Goal: Information Seeking & Learning: Learn about a topic

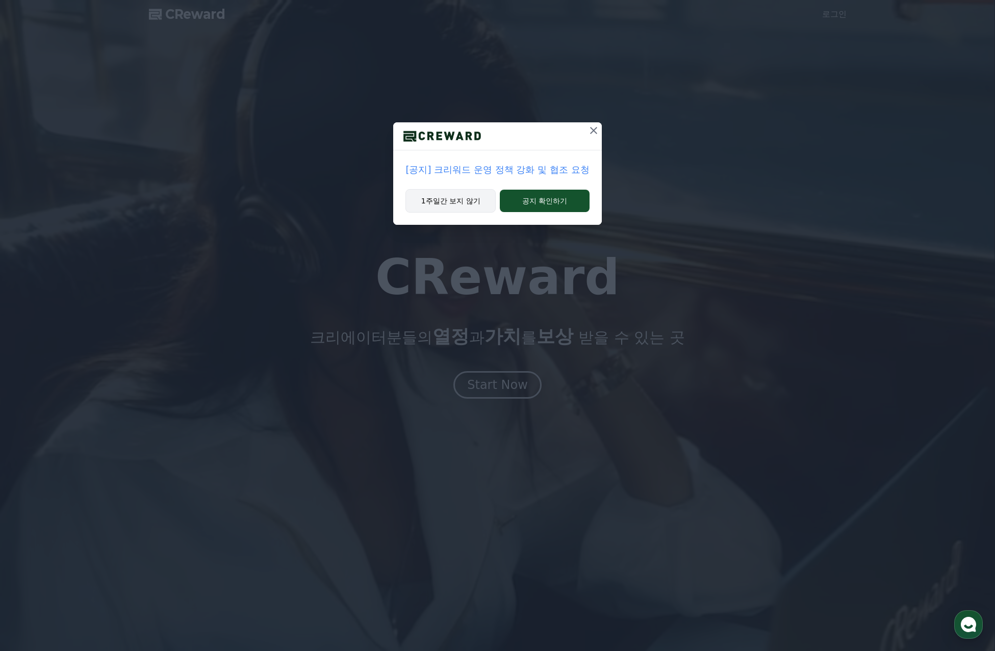
click at [452, 206] on button "1주일간 보지 않기" at bounding box center [450, 200] width 90 height 23
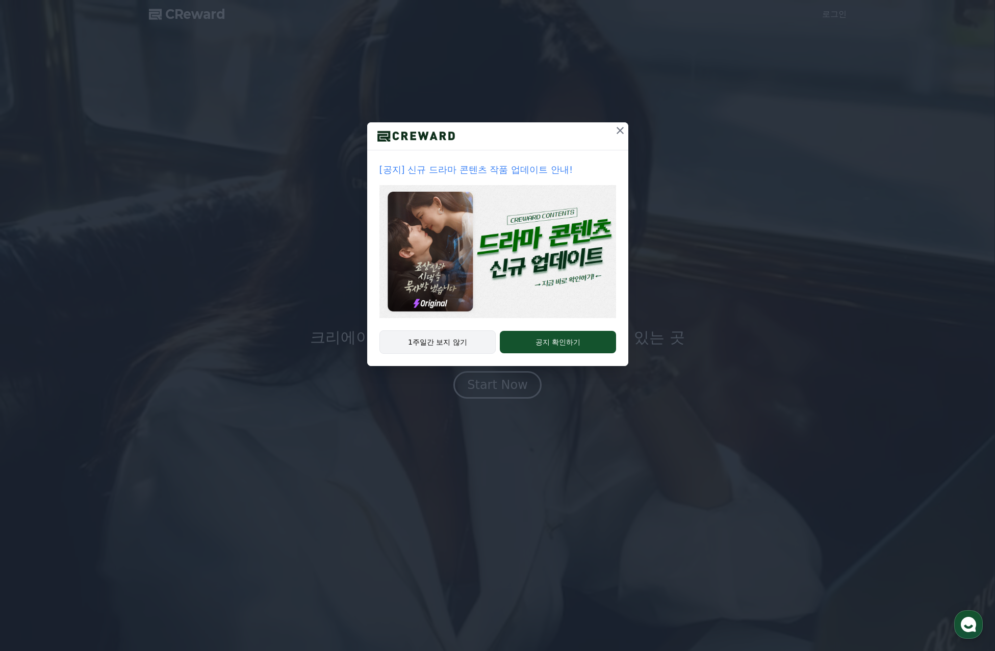
click at [431, 350] on button "1주일간 보지 않기" at bounding box center [437, 341] width 117 height 23
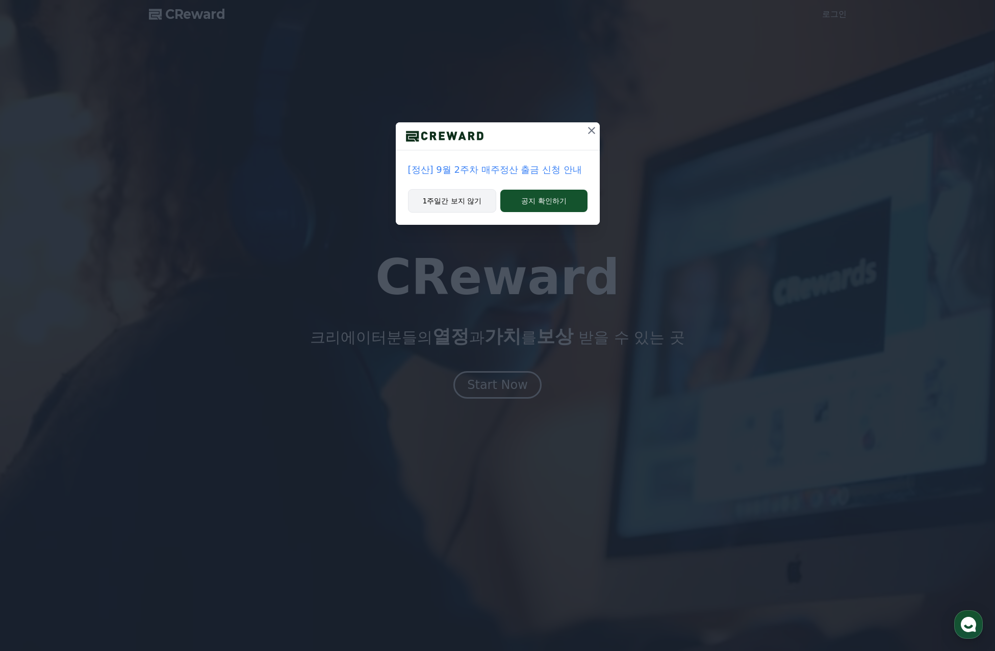
click at [458, 203] on button "1주일간 보지 않기" at bounding box center [452, 200] width 89 height 23
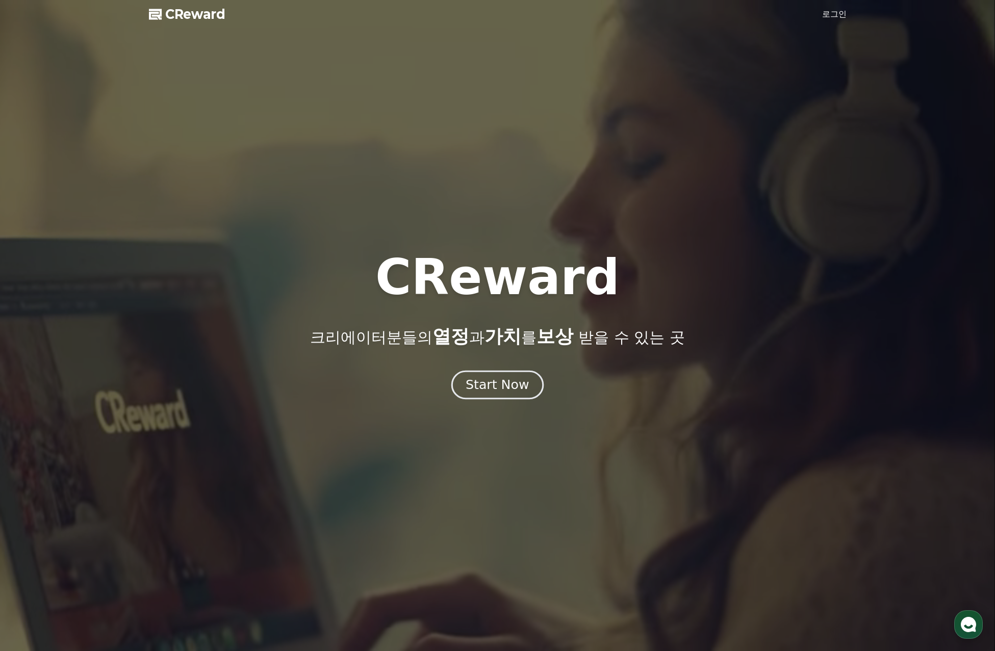
click at [515, 393] on button "Start Now" at bounding box center [497, 384] width 92 height 29
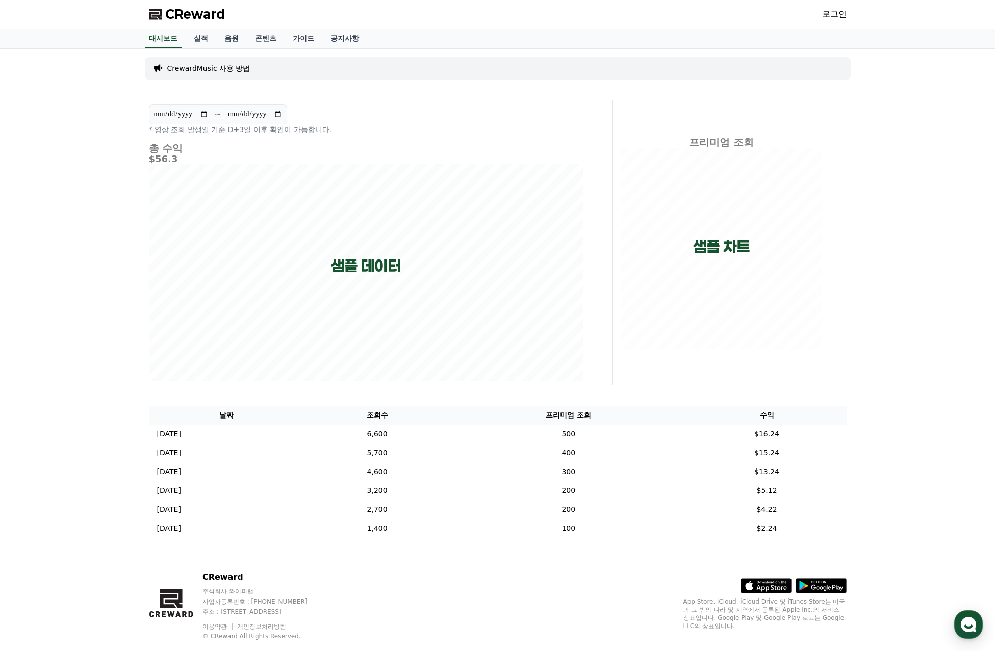
click at [213, 70] on p "CrewardMusic 사용 방법" at bounding box center [208, 68] width 83 height 10
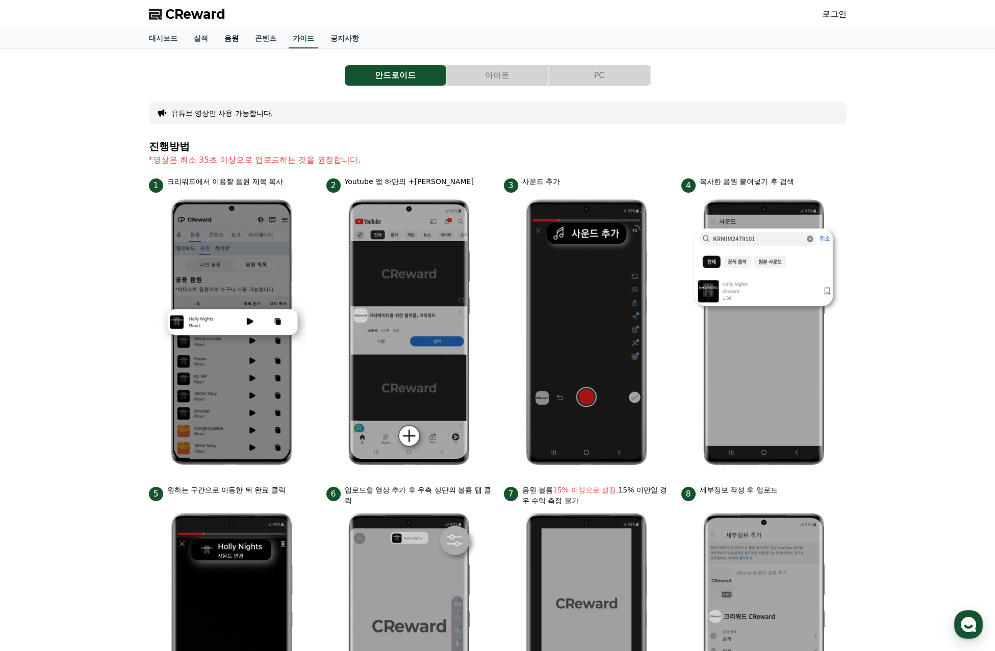
click at [238, 43] on link "음원" at bounding box center [231, 38] width 31 height 19
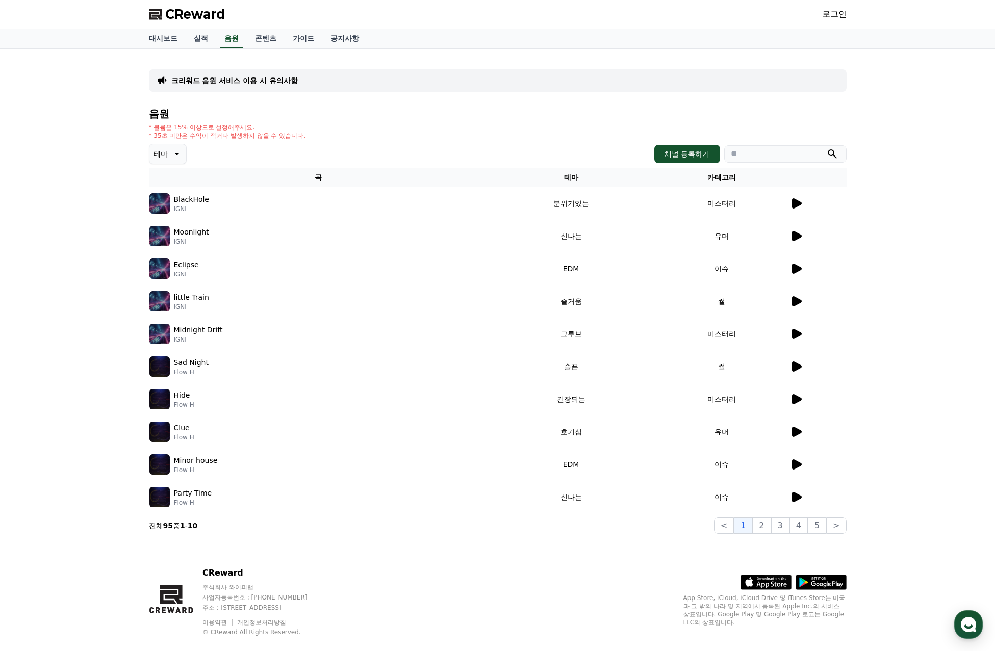
click at [790, 206] on icon at bounding box center [796, 203] width 12 height 12
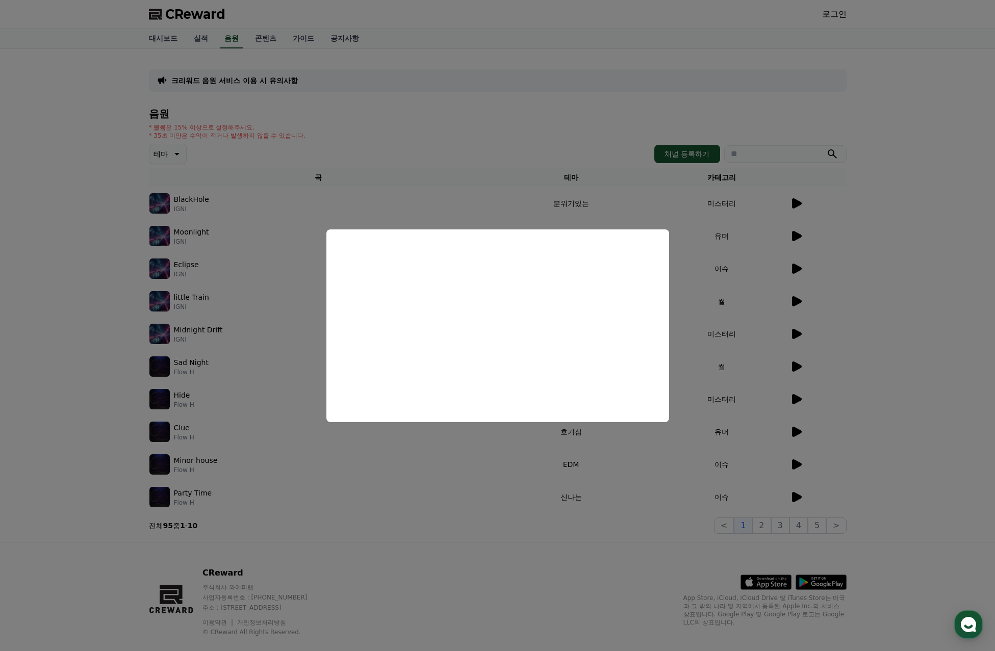
click at [101, 254] on button "close modal" at bounding box center [497, 325] width 995 height 651
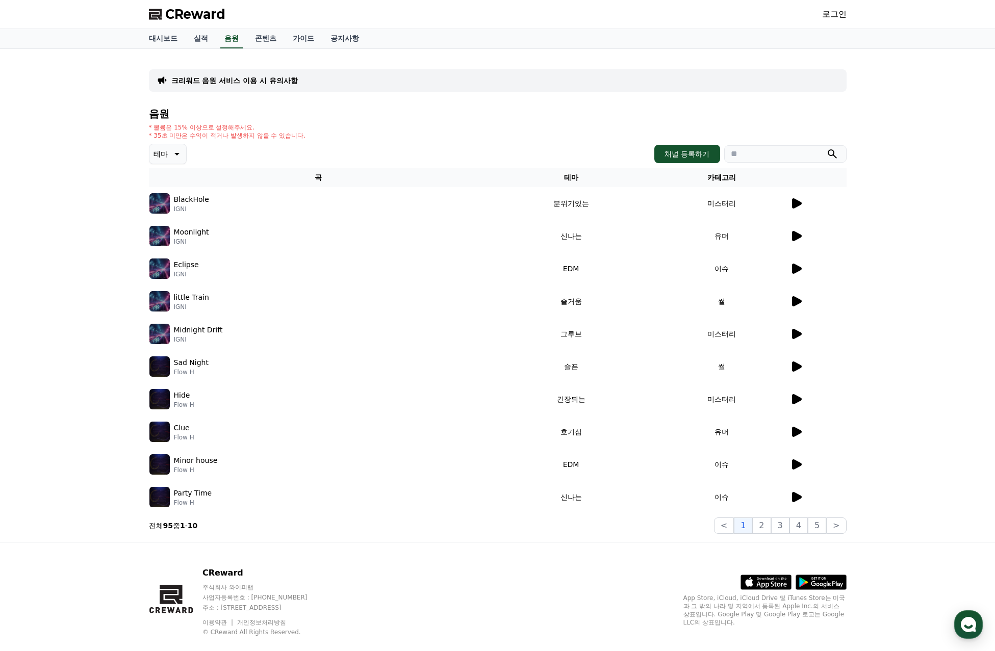
click at [184, 140] on div "음원 * 볼륨은 15% 이상으로 설정해주세요. * 35초 미만은 수익이 적거나 발생하지 않을 수 있습니다. 테마 채널 등록하기 곡 테마 카테고…" at bounding box center [498, 321] width 698 height 426
click at [181, 150] on button "테마" at bounding box center [168, 154] width 38 height 20
click at [173, 232] on button "호기심" at bounding box center [165, 234] width 30 height 22
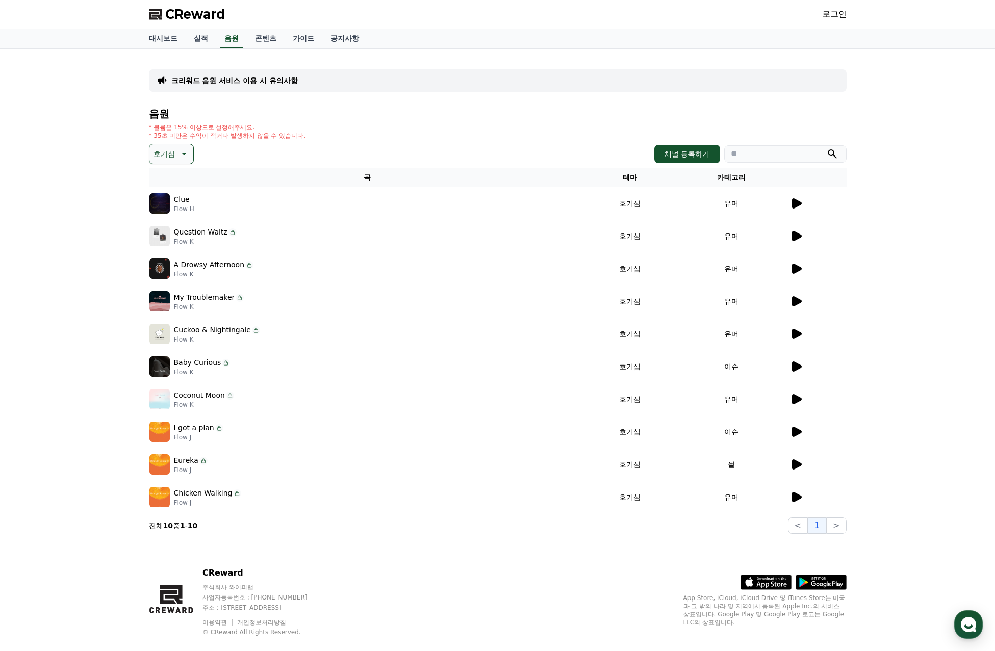
click at [81, 218] on div "크리워드 음원 서비스 이용 시 유의사항 음원 * 볼륨은 15% 이상으로 설정해주세요. * 35초 미만은 수익이 적거나 발생하지 않을 수 있습니…" at bounding box center [497, 295] width 995 height 493
click at [170, 37] on link "대시보드" at bounding box center [163, 38] width 45 height 19
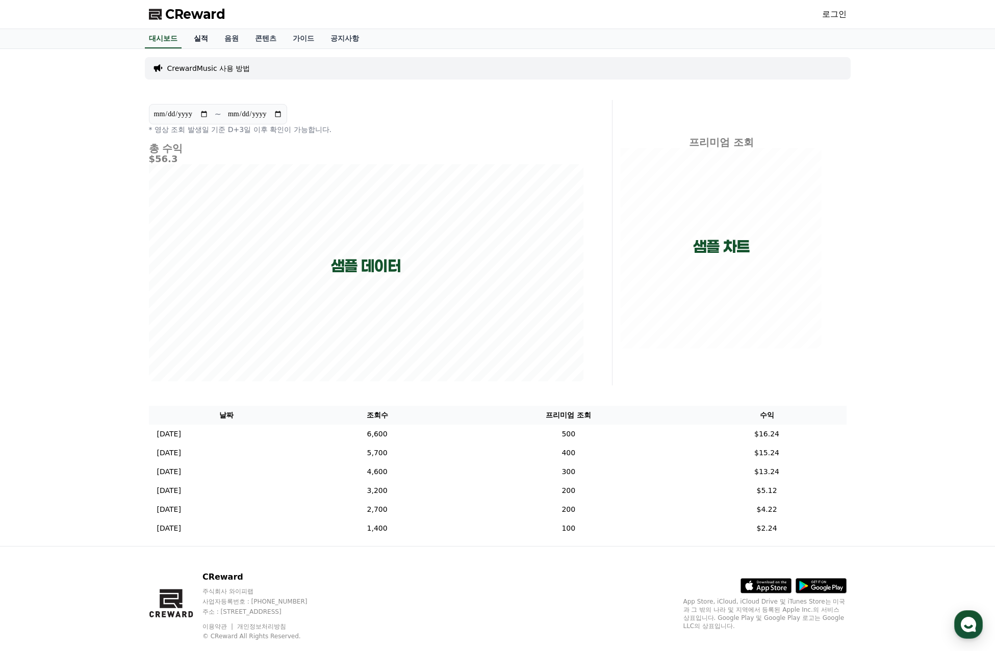
click at [199, 39] on link "실적" at bounding box center [201, 38] width 31 height 19
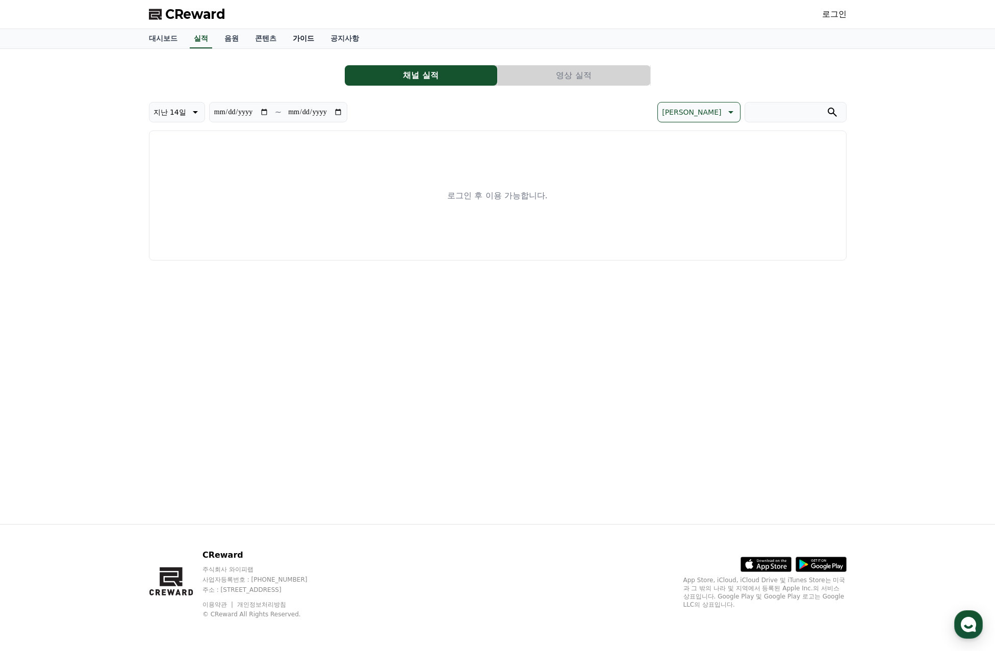
click at [309, 44] on link "가이드" at bounding box center [304, 38] width 38 height 19
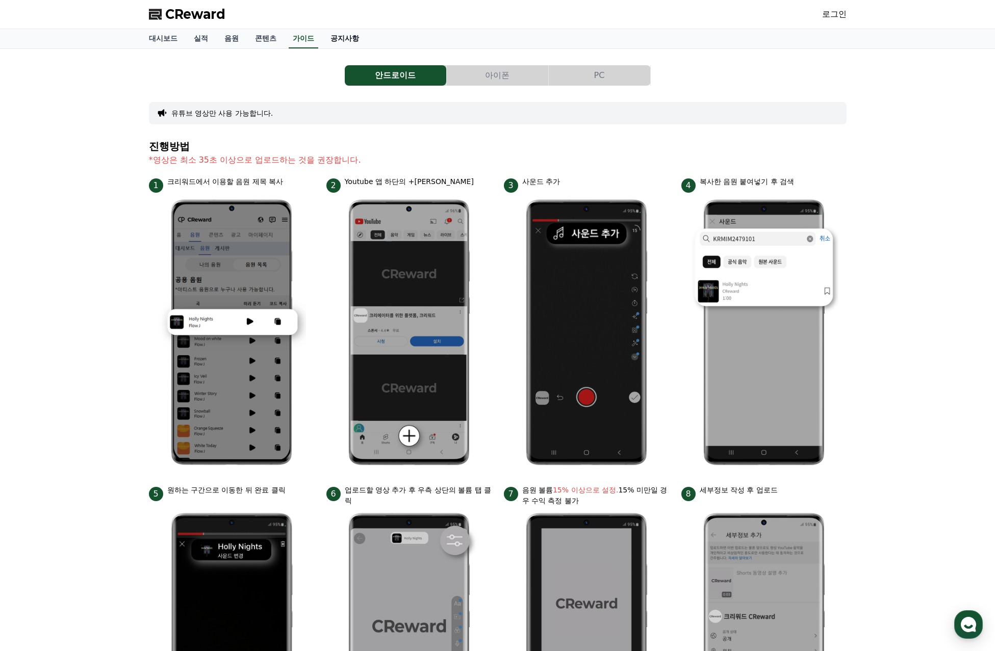
click at [350, 40] on link "공지사항" at bounding box center [344, 38] width 45 height 19
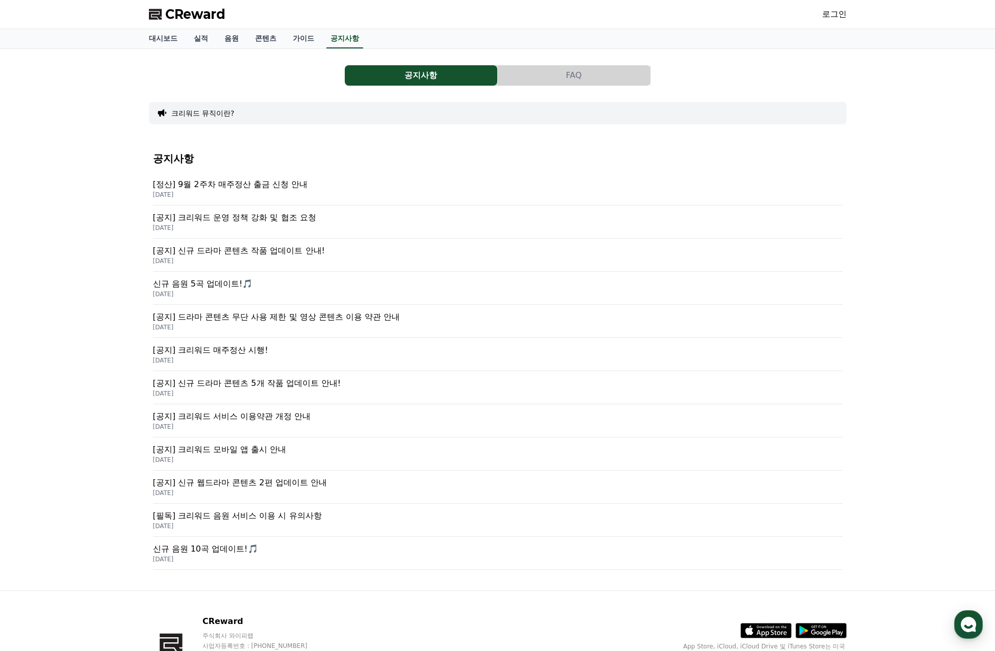
click at [220, 111] on button "크리워드 뮤직이란?" at bounding box center [202, 113] width 63 height 10
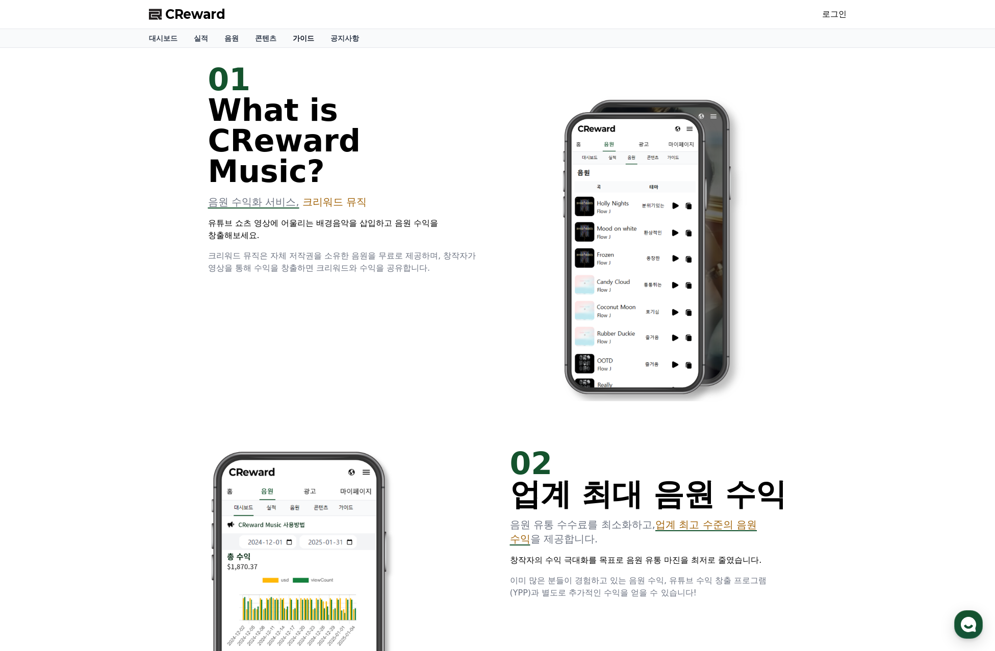
click at [312, 41] on link "가이드" at bounding box center [304, 38] width 38 height 18
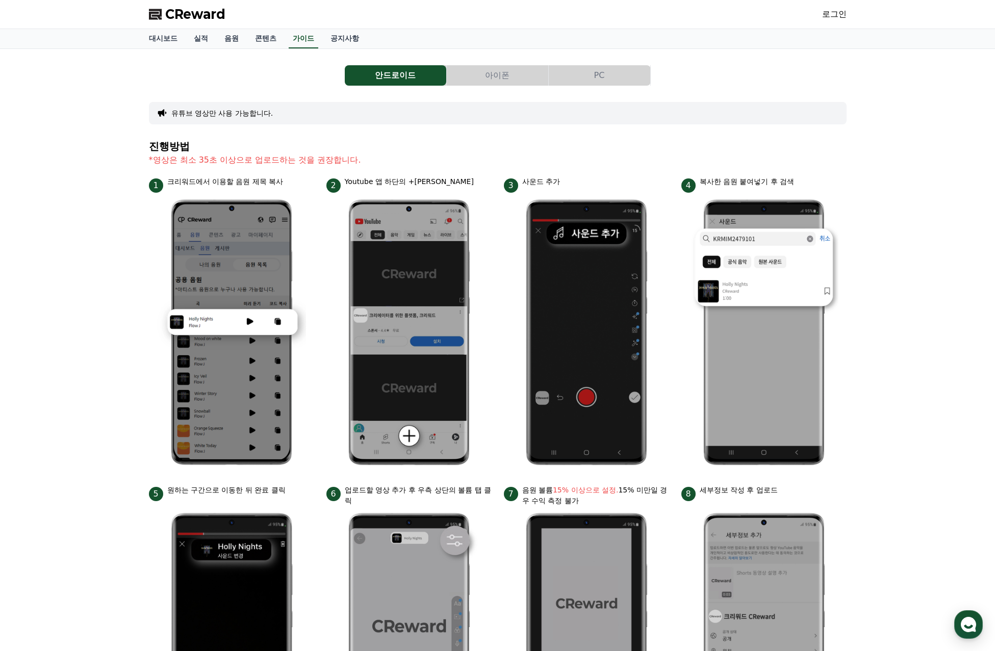
click at [745, 242] on img at bounding box center [764, 333] width 149 height 280
click at [588, 79] on button "PC" at bounding box center [599, 75] width 101 height 20
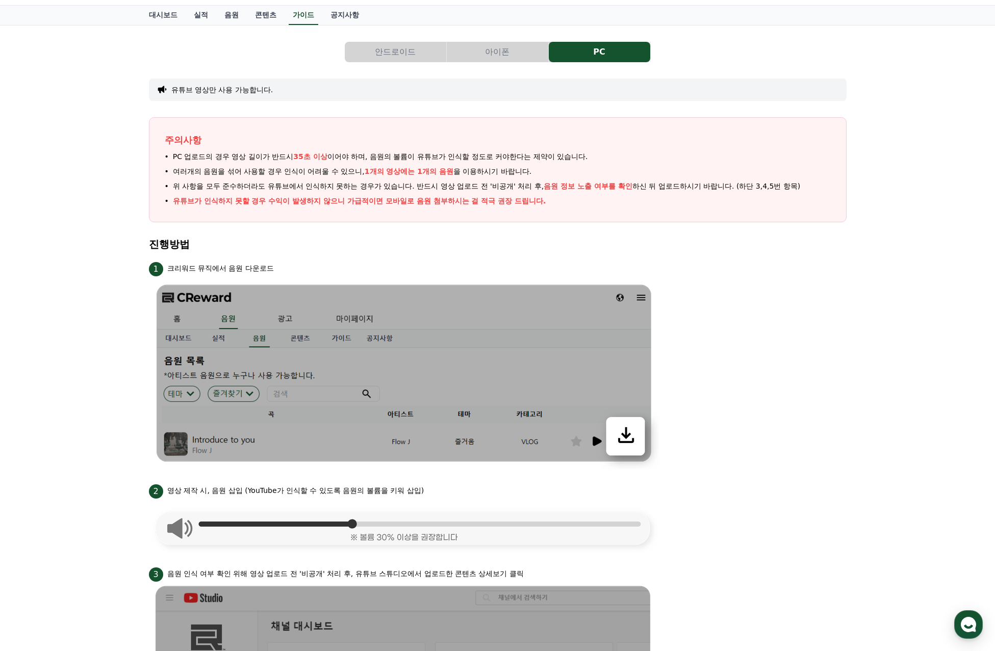
scroll to position [204, 0]
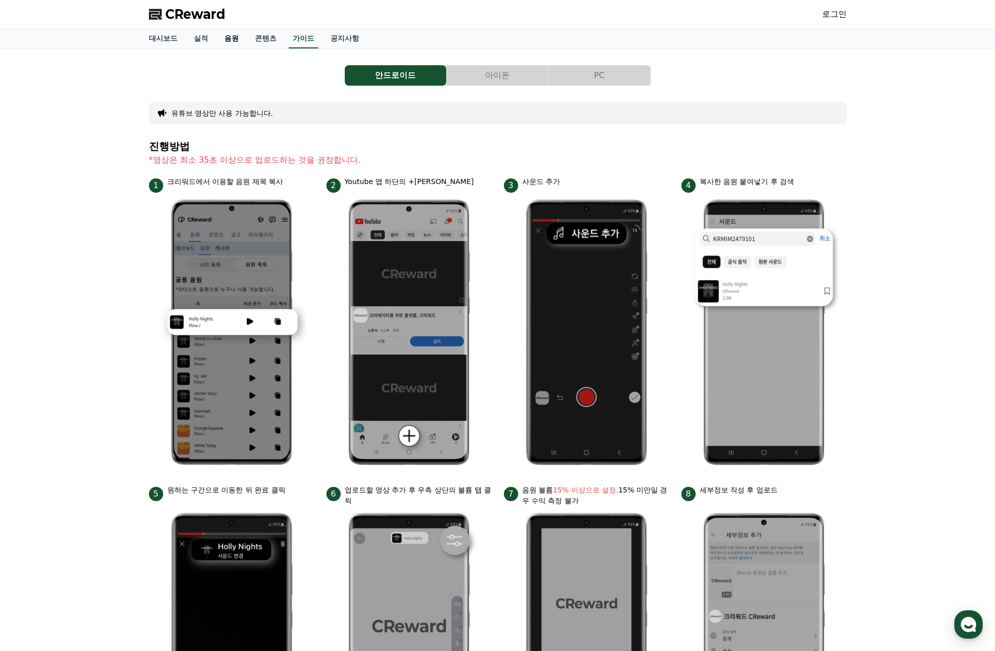
click at [232, 38] on link "음원" at bounding box center [231, 38] width 31 height 19
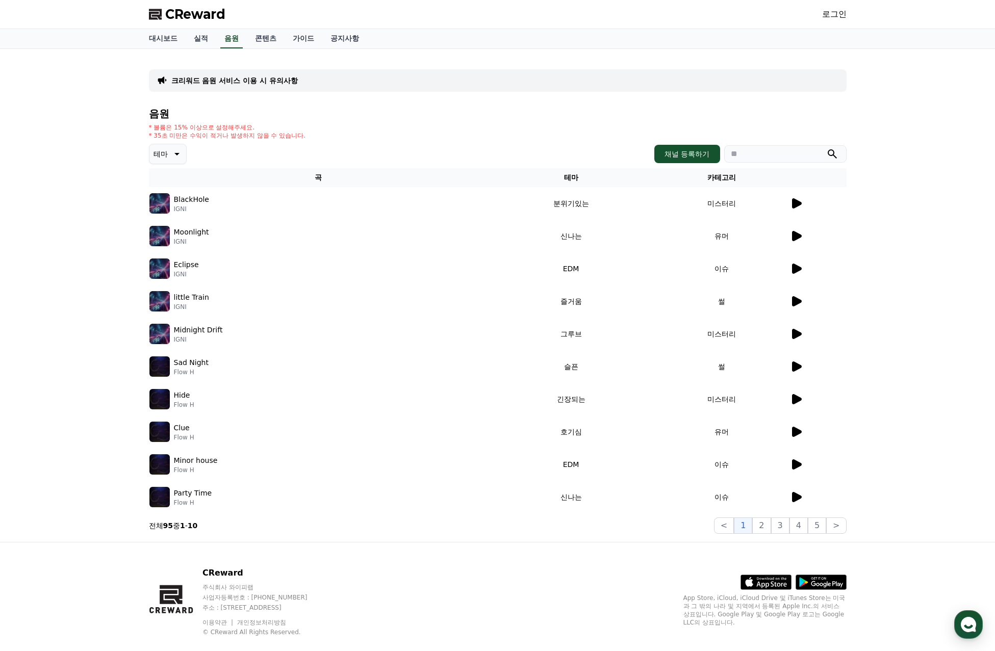
click at [191, 201] on p "BlackHole" at bounding box center [191, 199] width 35 height 11
click at [785, 202] on td "미스터리" at bounding box center [721, 203] width 135 height 33
click at [803, 203] on div at bounding box center [818, 203] width 56 height 12
click at [793, 203] on icon at bounding box center [797, 203] width 10 height 10
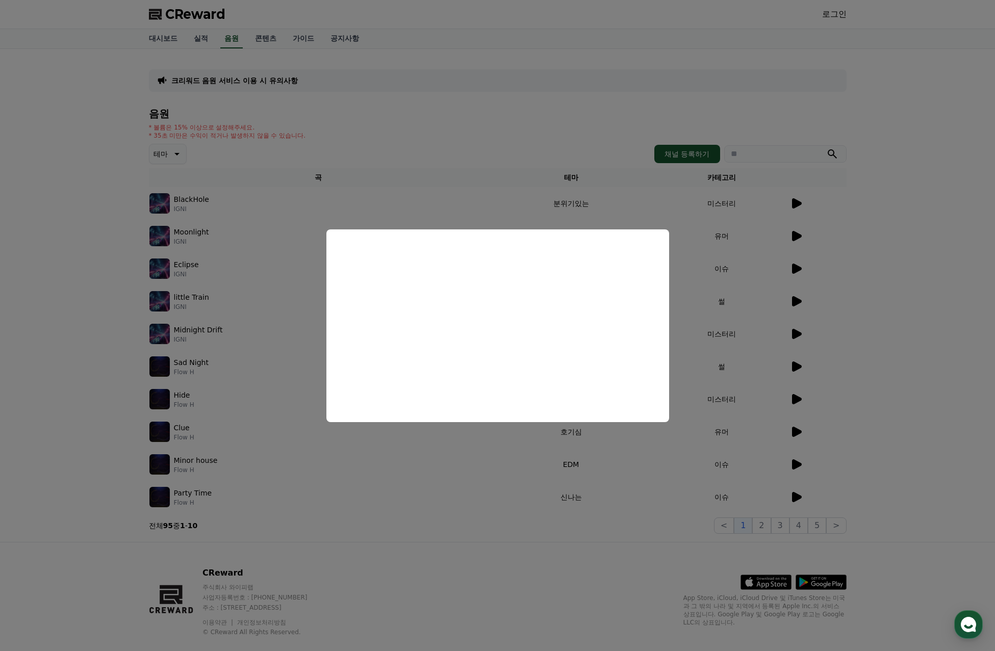
click at [877, 321] on button "close modal" at bounding box center [497, 325] width 995 height 651
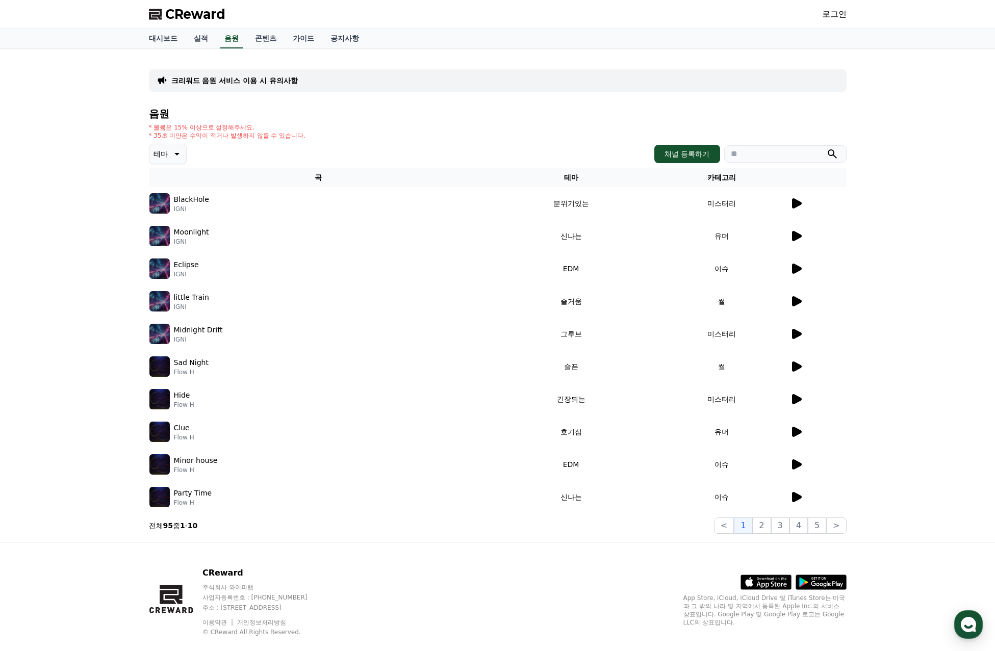
click at [183, 266] on p "Eclipse" at bounding box center [186, 265] width 25 height 11
click at [166, 267] on img at bounding box center [159, 269] width 20 height 20
click at [185, 266] on p "Eclipse" at bounding box center [186, 265] width 25 height 11
click at [179, 286] on td "little Train IGNI" at bounding box center [318, 301] width 339 height 33
click at [190, 297] on p "little Train" at bounding box center [191, 297] width 35 height 11
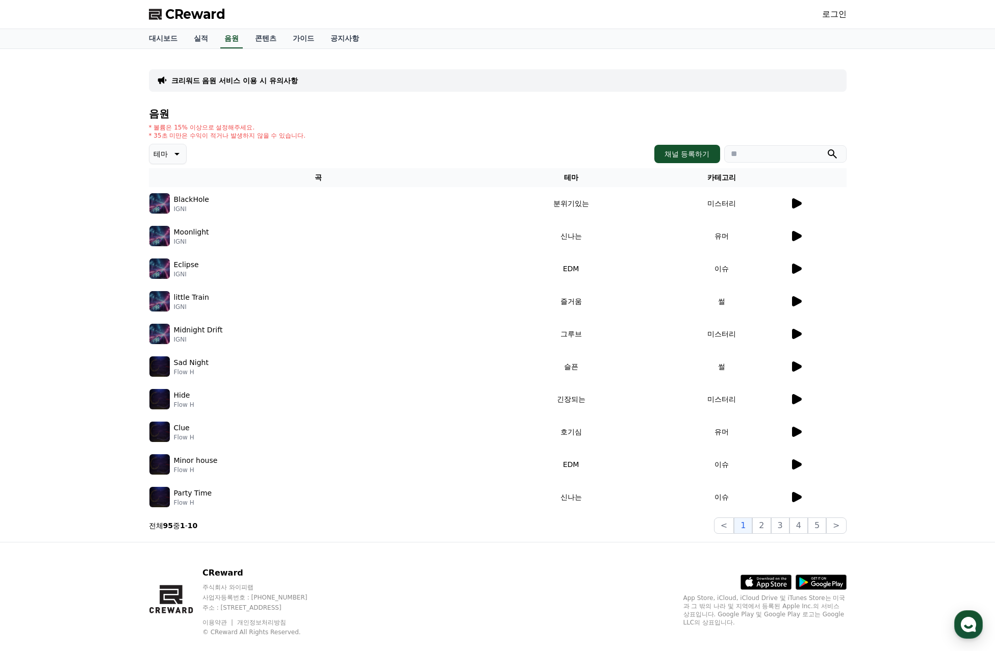
click at [189, 297] on p "little Train" at bounding box center [191, 297] width 35 height 11
click at [241, 300] on div "little Train IGNI" at bounding box center [318, 301] width 338 height 20
click at [195, 336] on p "IGNI" at bounding box center [198, 340] width 49 height 8
click at [800, 307] on icon at bounding box center [796, 301] width 12 height 12
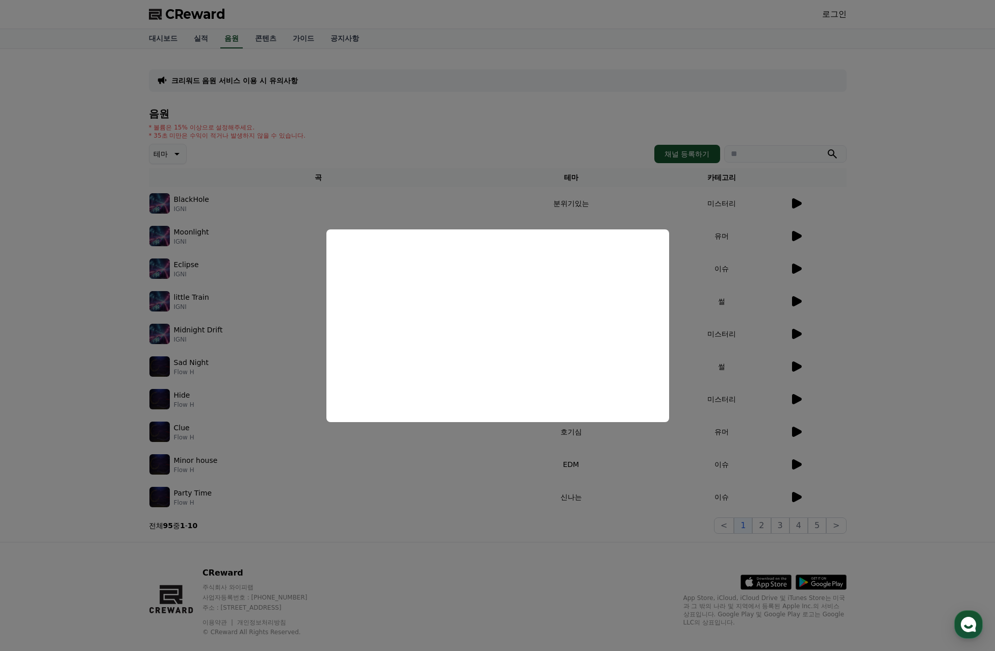
click at [901, 287] on button "close modal" at bounding box center [497, 325] width 995 height 651
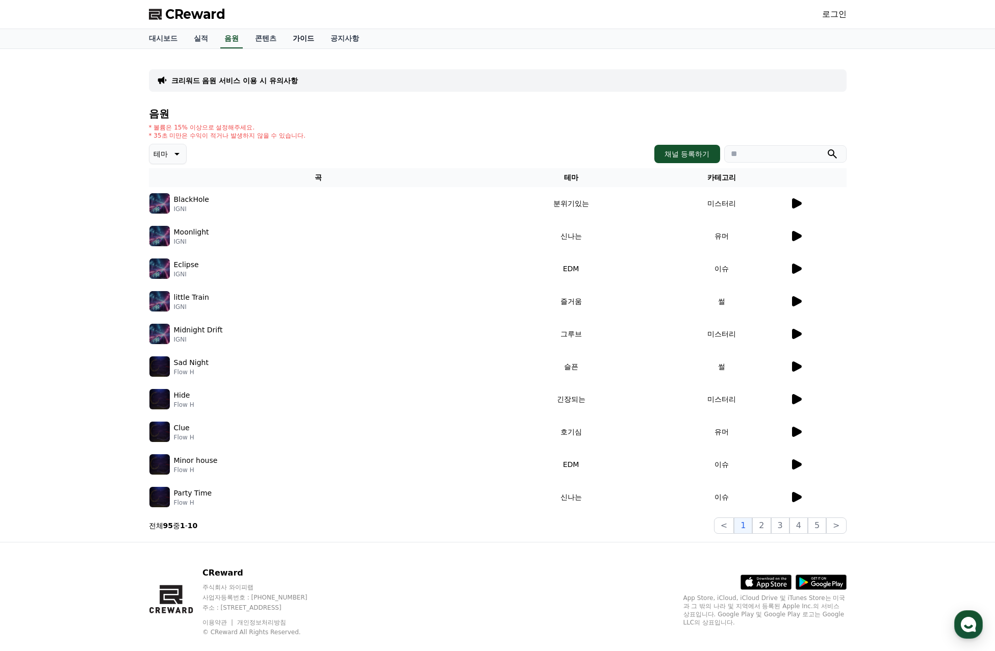
click at [304, 42] on link "가이드" at bounding box center [304, 38] width 38 height 19
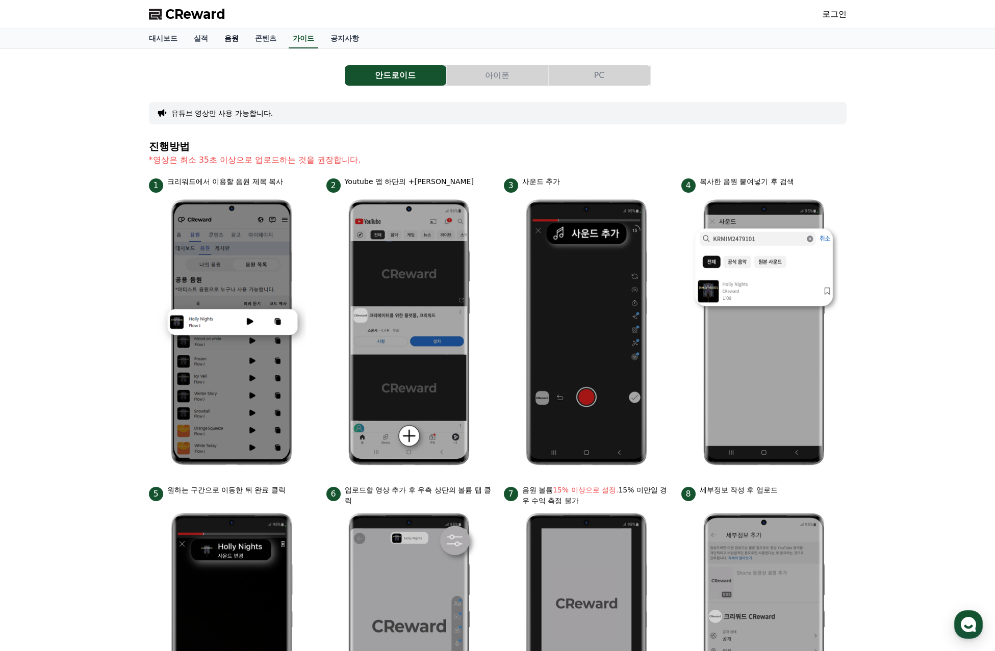
click at [228, 46] on link "음원" at bounding box center [231, 38] width 31 height 19
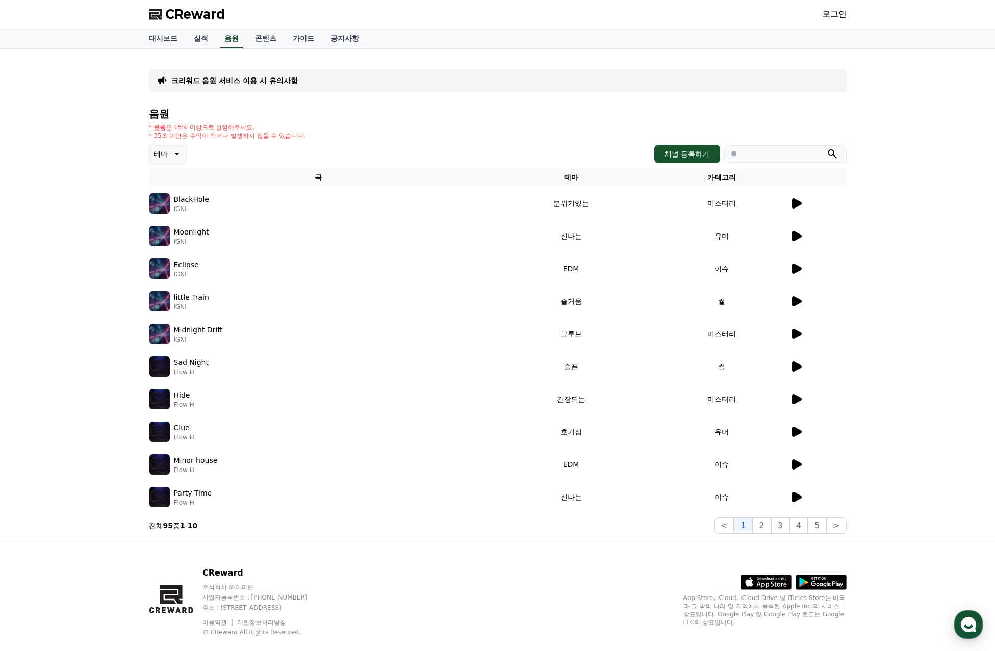
click at [953, 270] on div "크리워드 음원 서비스 이용 시 유의사항 음원 * 볼륨은 15% 이상으로 설정해주세요. * 35초 미만은 수익이 적거나 발생하지 않을 수 있습니…" at bounding box center [497, 295] width 995 height 493
click at [343, 43] on link "공지사항" at bounding box center [344, 38] width 45 height 19
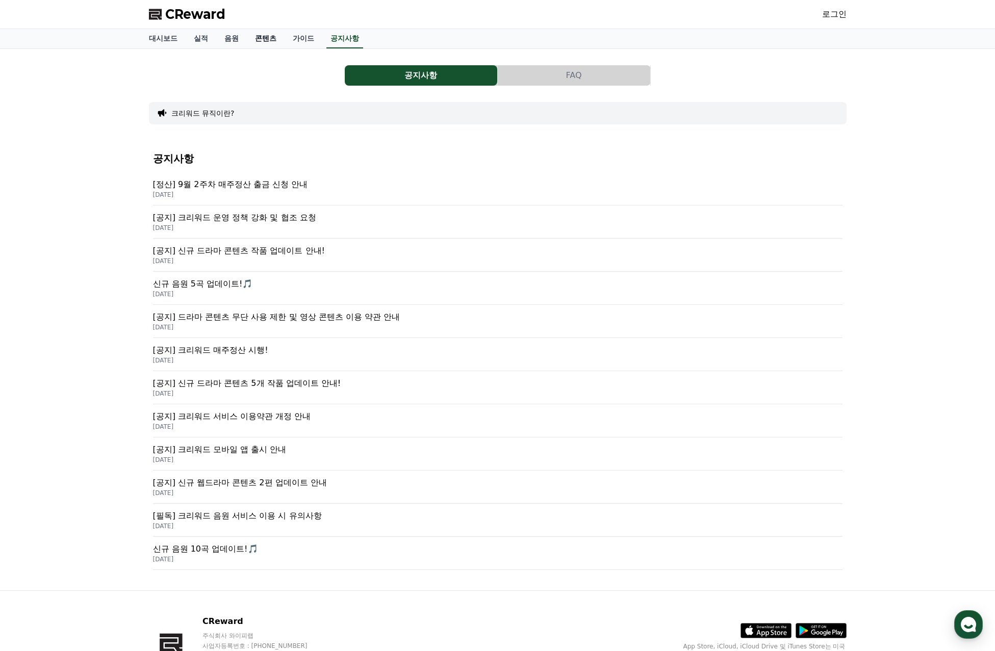
click at [256, 35] on link "콘텐츠" at bounding box center [266, 38] width 38 height 19
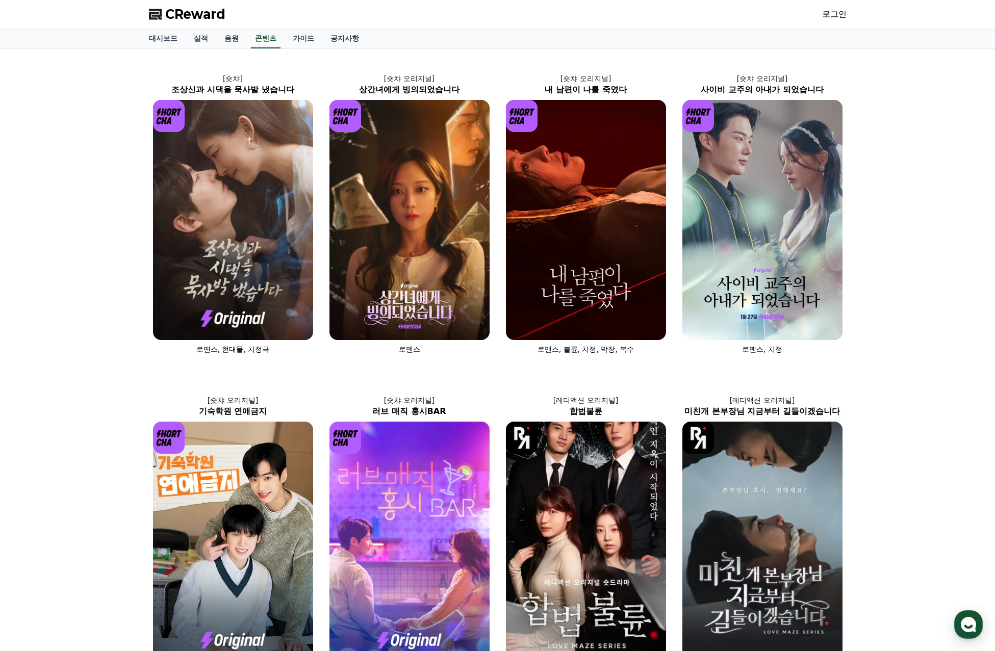
click at [95, 82] on div "[숏챠] 조상신과 시댁을 묵사발 냈습니다 로맨스, 현대물, 치정극 [숏챠 오리지널] 상간녀에게 빙의되었습니다 로맨스 [숏챠 오리지널] 내 남편…" at bounding box center [497, 529] width 995 height 961
click at [209, 39] on link "실적" at bounding box center [201, 38] width 31 height 19
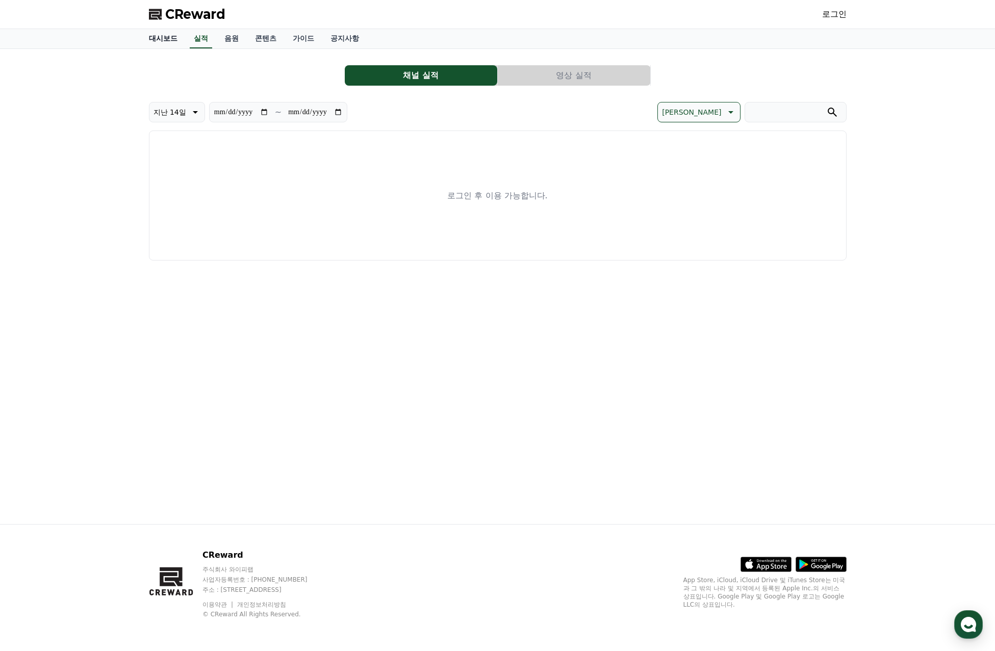
click at [155, 40] on link "대시보드" at bounding box center [163, 38] width 45 height 19
